Goal: Navigation & Orientation: Find specific page/section

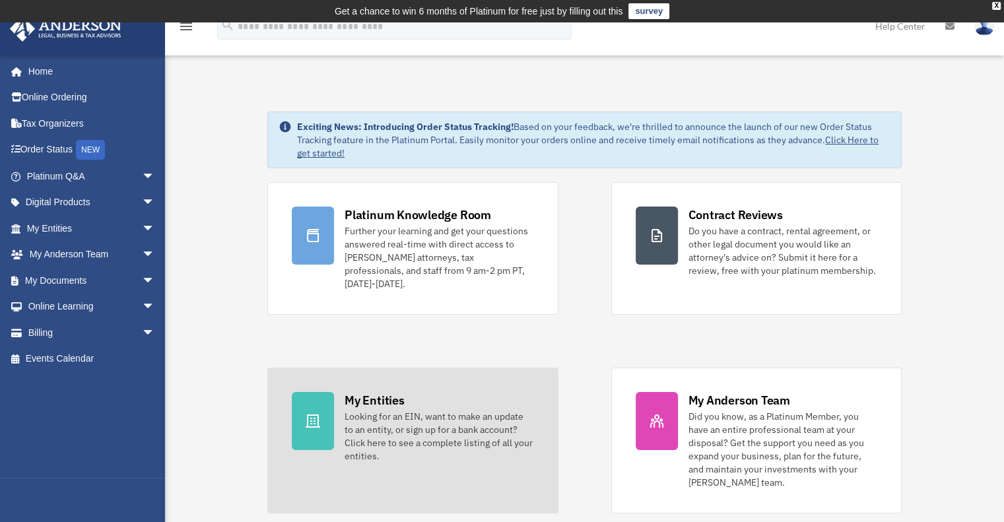
click at [393, 392] on div "My Entities" at bounding box center [373, 400] width 59 height 16
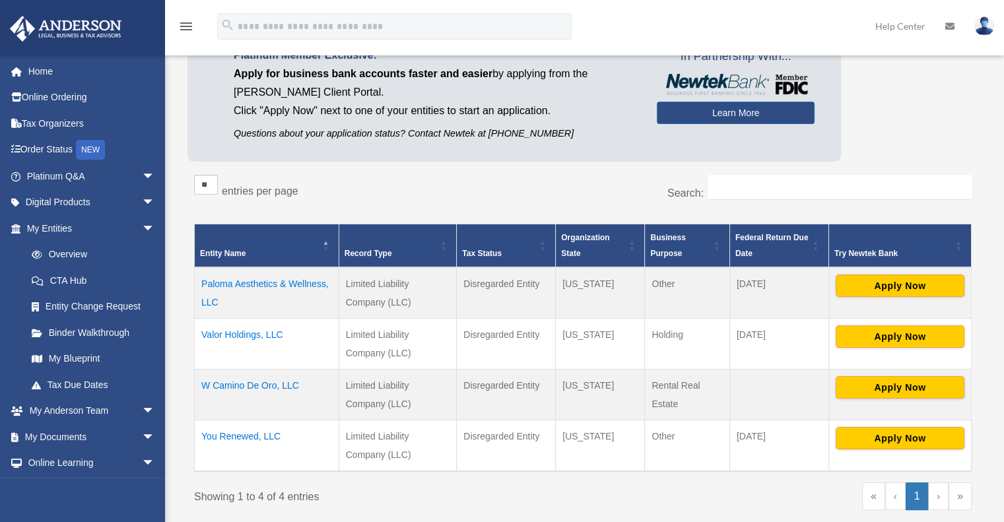
scroll to position [132, 0]
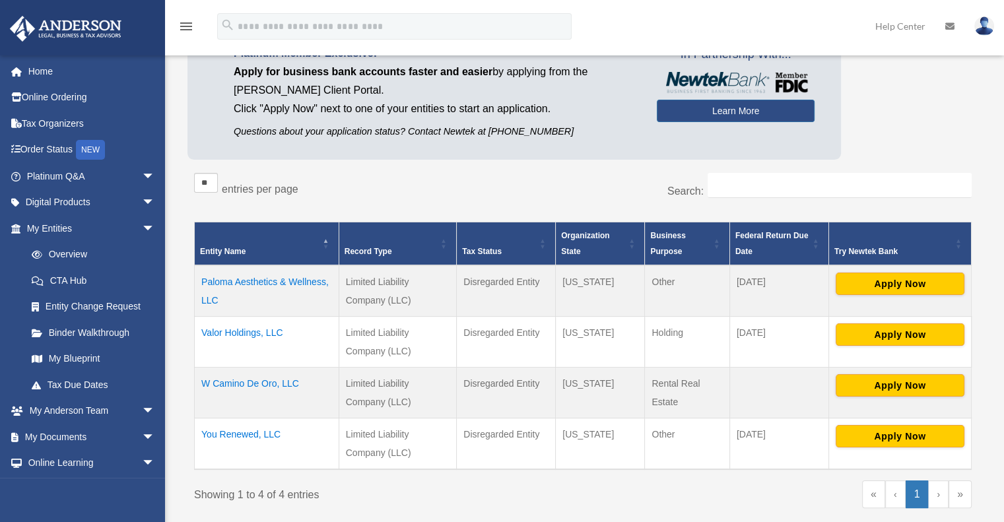
click at [254, 327] on td "Valor Holdings, LLC" at bounding box center [267, 341] width 145 height 51
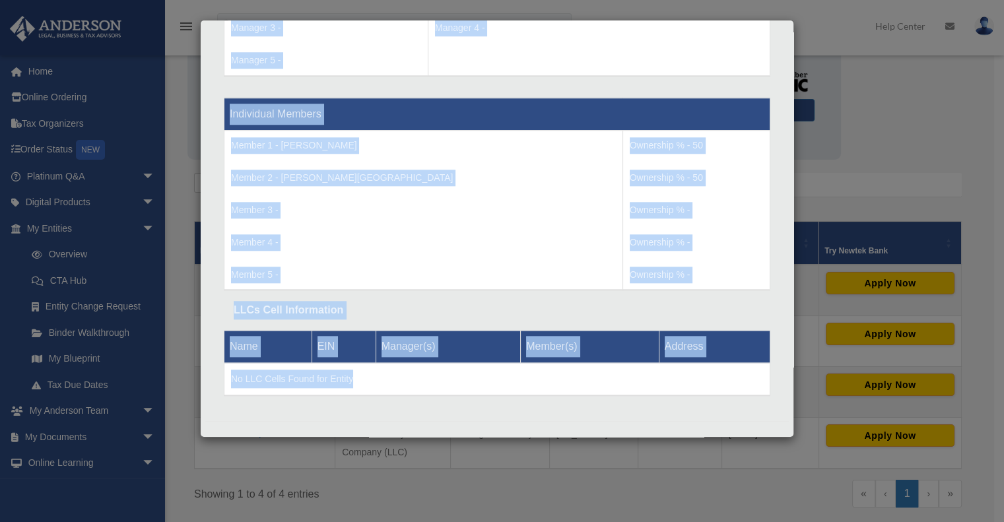
scroll to position [1333, 0]
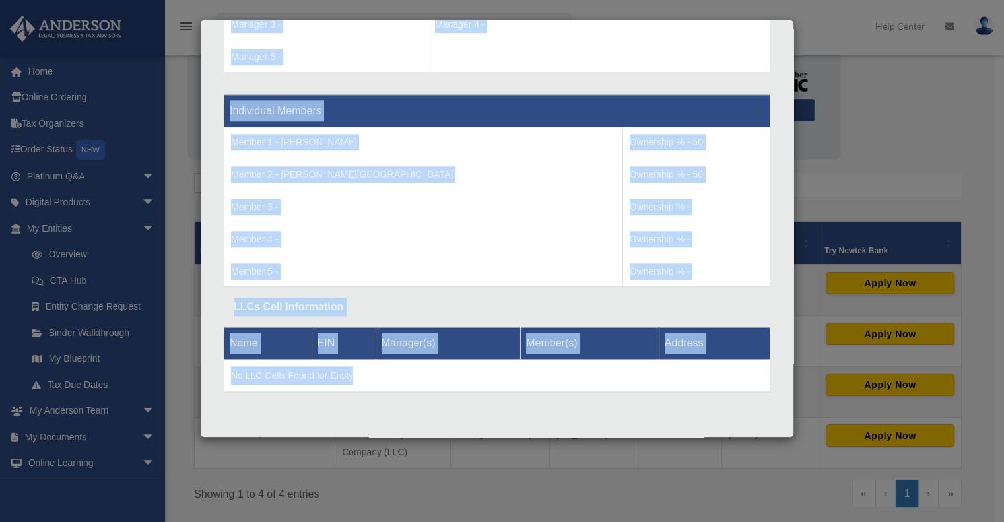
drag, startPoint x: 232, startPoint y: 271, endPoint x: 478, endPoint y: 370, distance: 264.4
copy div "Entity Name - Valor Holdings, LLC Organization State - Wyoming Type - Limited L…"
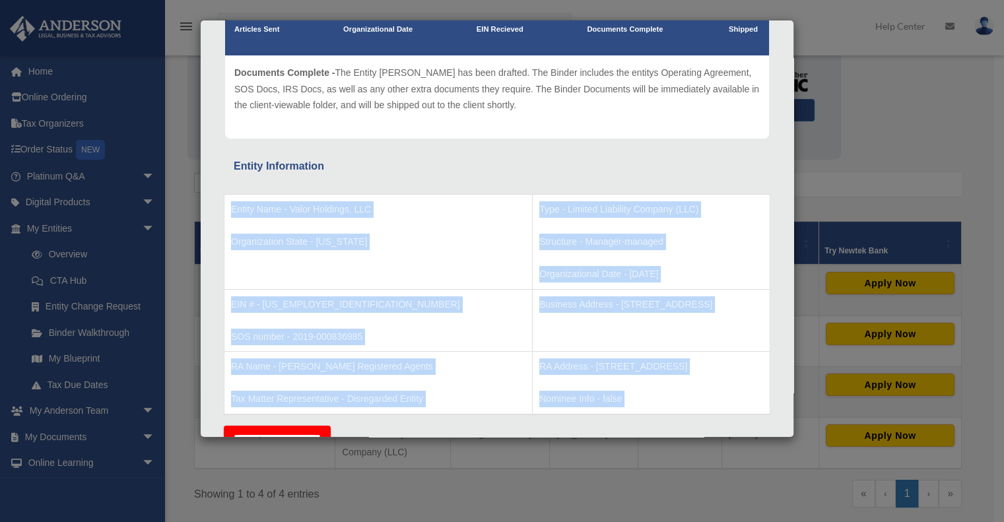
scroll to position [0, 0]
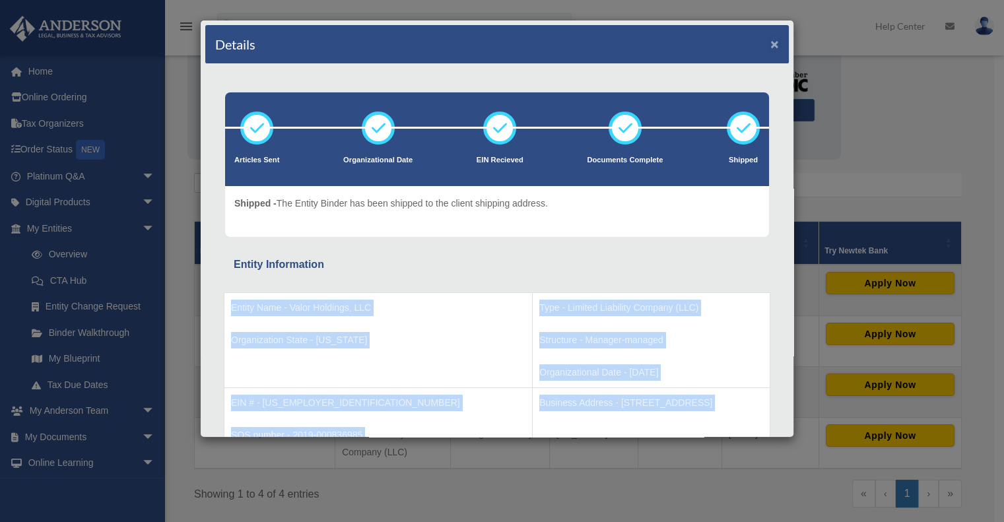
click at [770, 48] on button "×" at bounding box center [774, 44] width 9 height 14
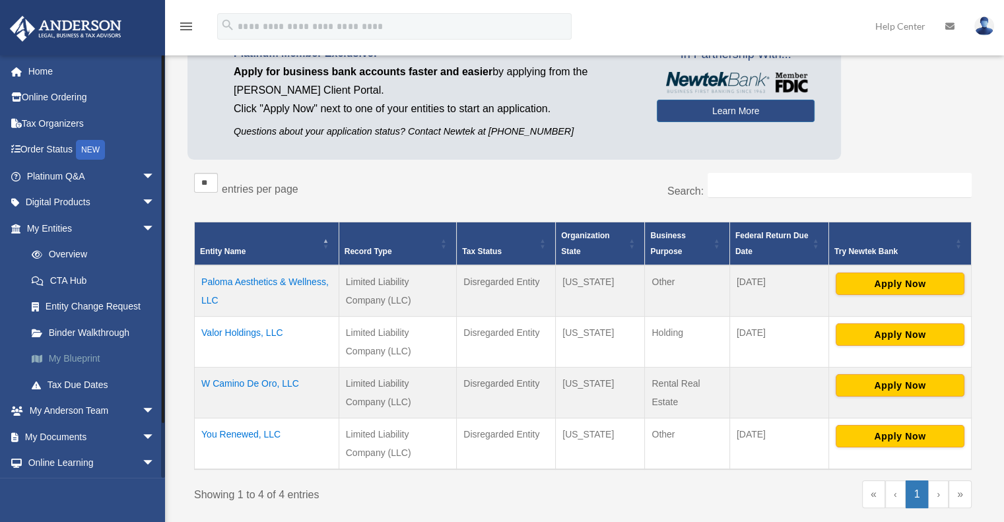
click at [90, 359] on link "My Blueprint" at bounding box center [96, 359] width 156 height 26
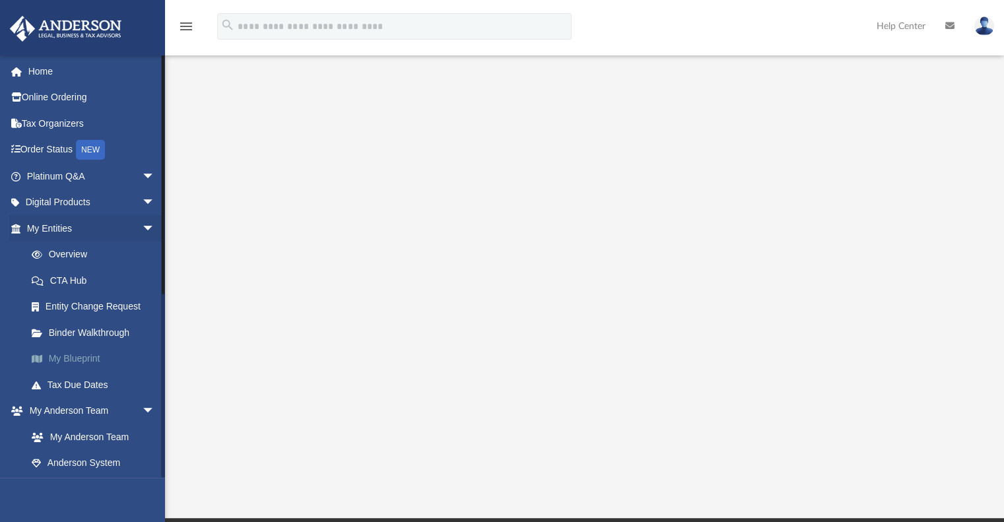
scroll to position [132, 0]
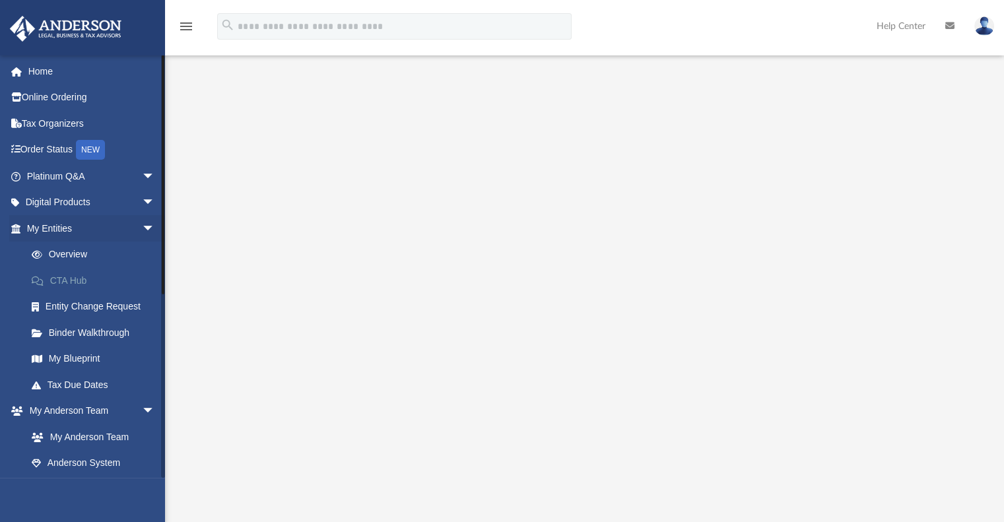
click at [68, 273] on link "CTA Hub" at bounding box center [96, 280] width 156 height 26
click at [71, 248] on link "Overview" at bounding box center [96, 255] width 156 height 26
click at [77, 252] on link "Overview" at bounding box center [96, 255] width 156 height 26
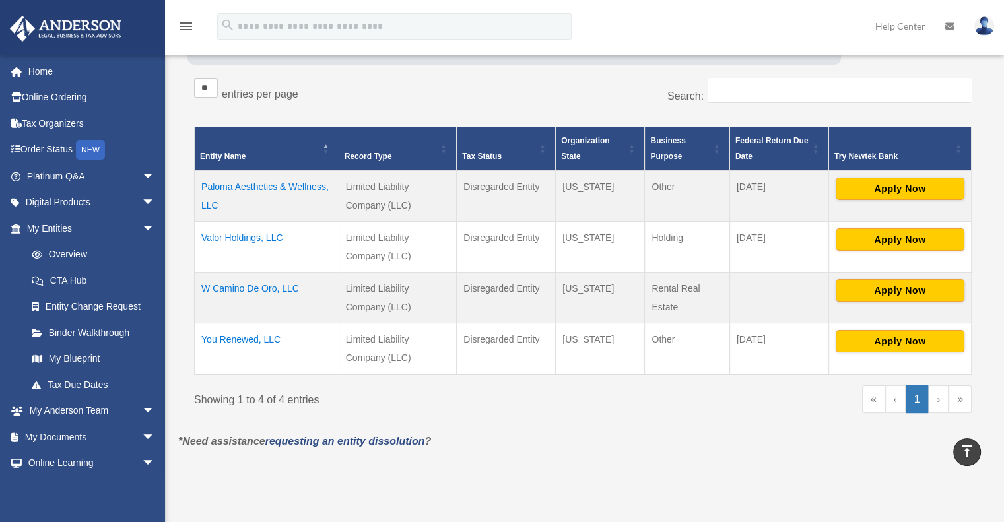
scroll to position [66, 0]
